Goal: Check status: Check status

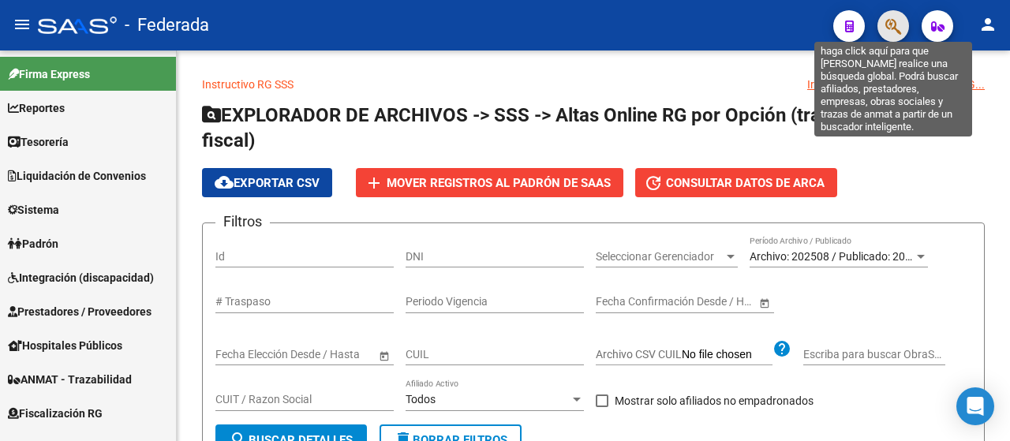
click at [898, 21] on icon "button" at bounding box center [894, 26] width 16 height 18
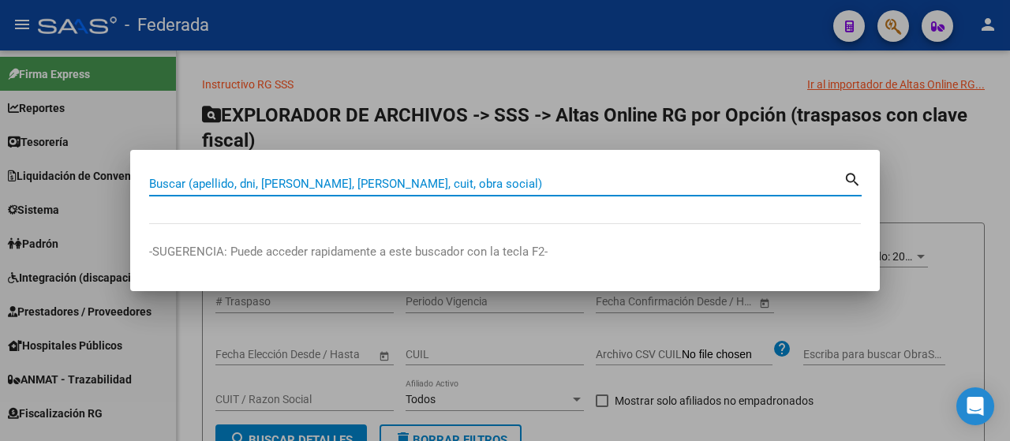
click at [740, 118] on div at bounding box center [505, 220] width 1010 height 441
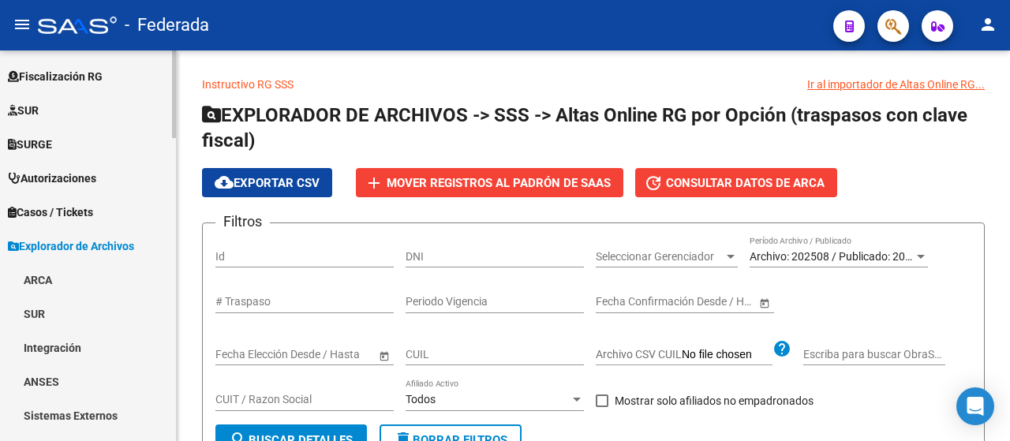
scroll to position [553, 0]
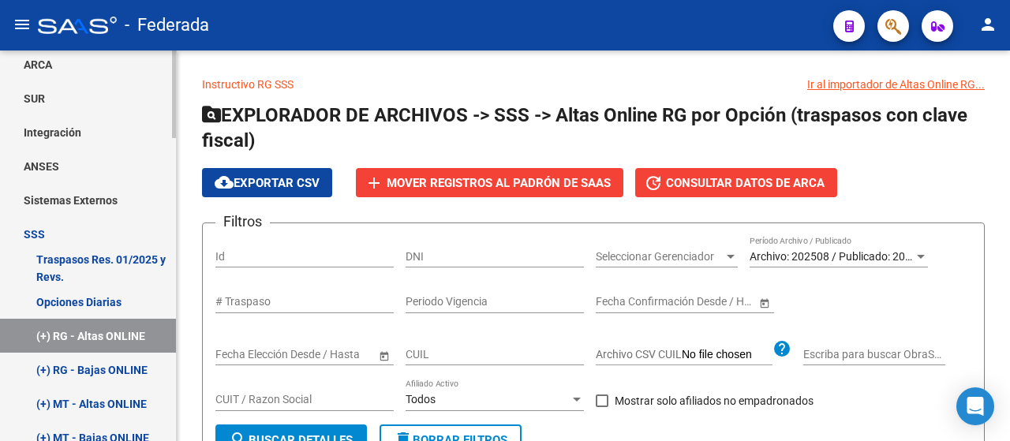
click at [104, 296] on link "Opciones Diarias" at bounding box center [88, 302] width 176 height 34
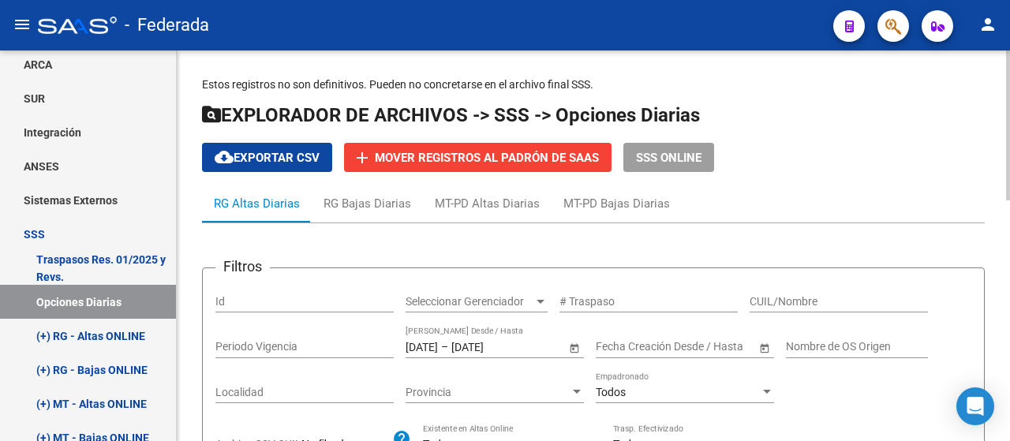
click at [800, 292] on div "CUIL/Nombre" at bounding box center [839, 297] width 178 height 32
paste input "20383728682"
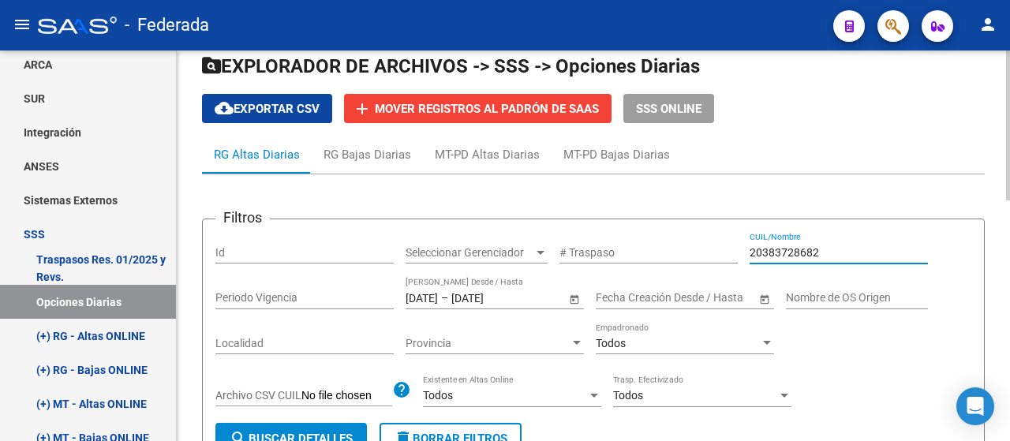
scroll to position [158, 0]
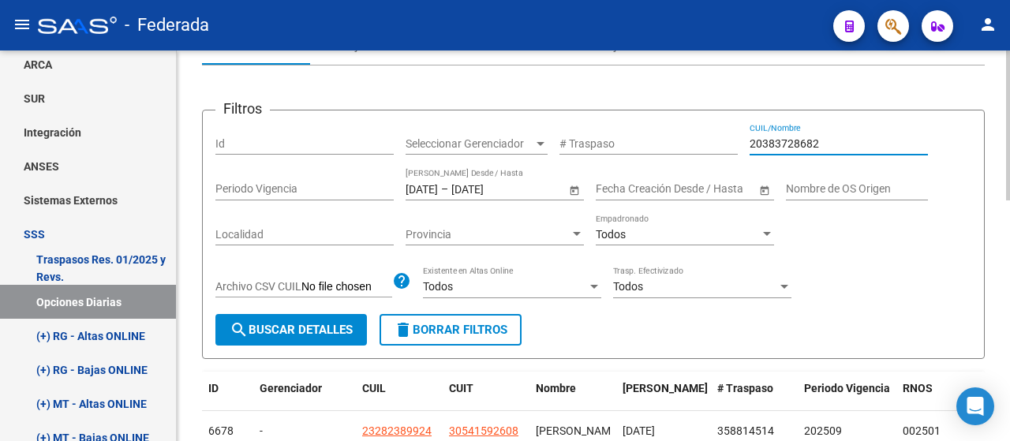
type input "20383728682"
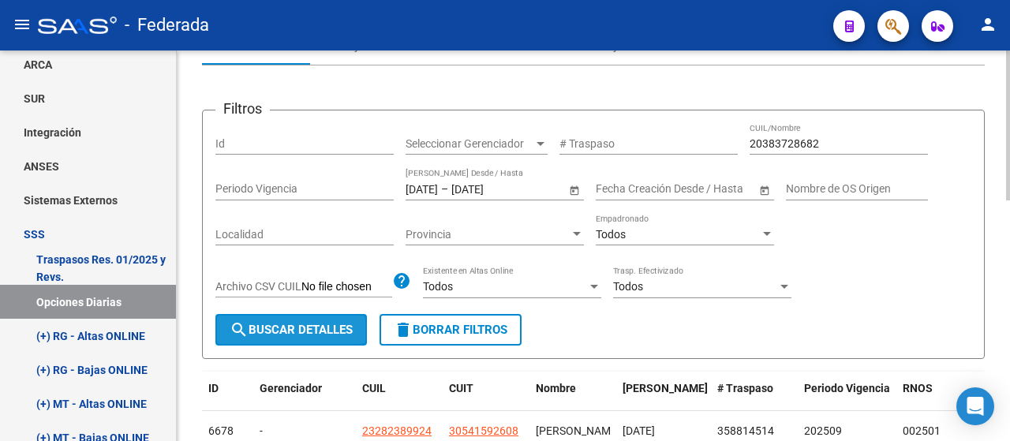
click at [311, 341] on button "search Buscar Detalles" at bounding box center [291, 330] width 152 height 32
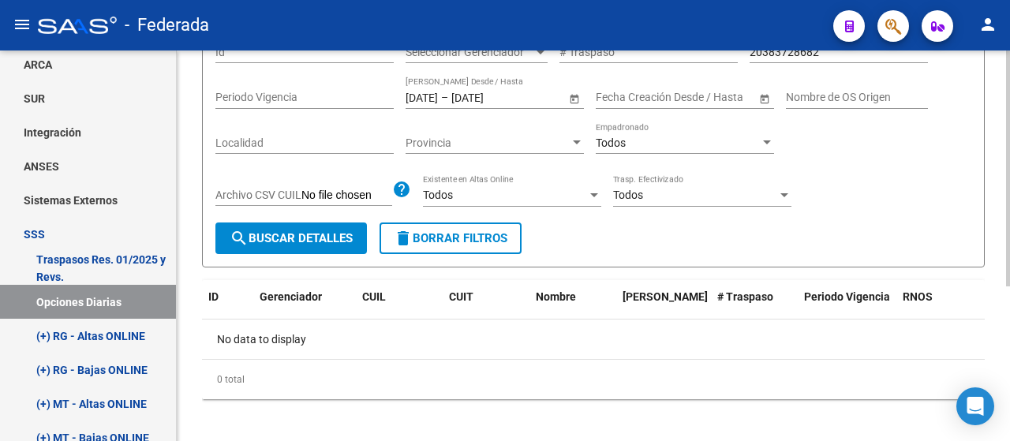
scroll to position [257, 0]
